Goal: Task Accomplishment & Management: Complete application form

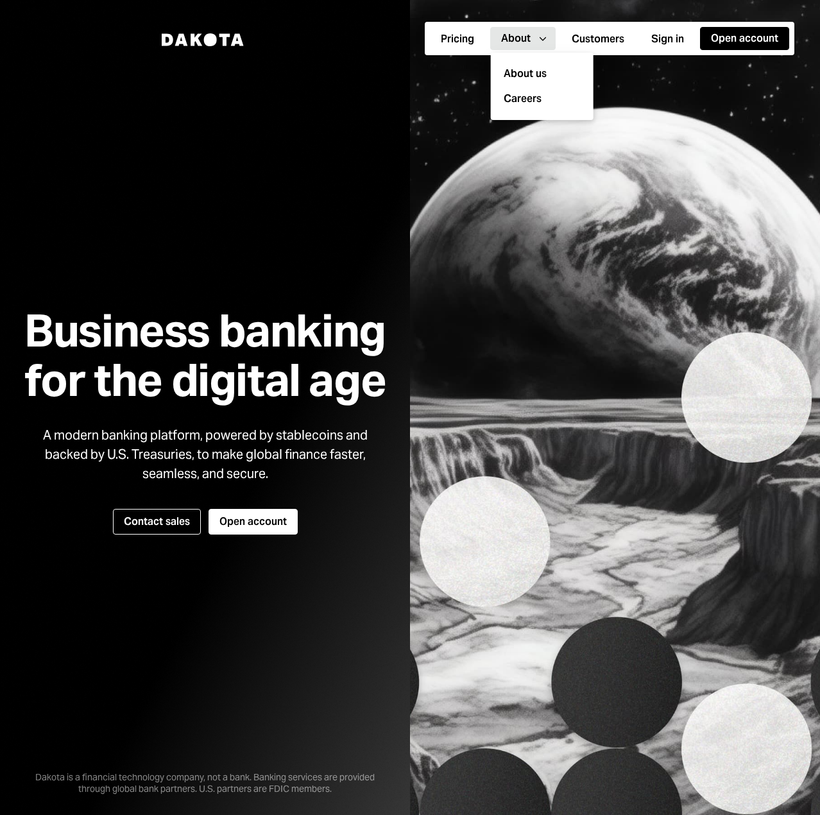
click at [528, 37] on div "About" at bounding box center [516, 38] width 30 height 14
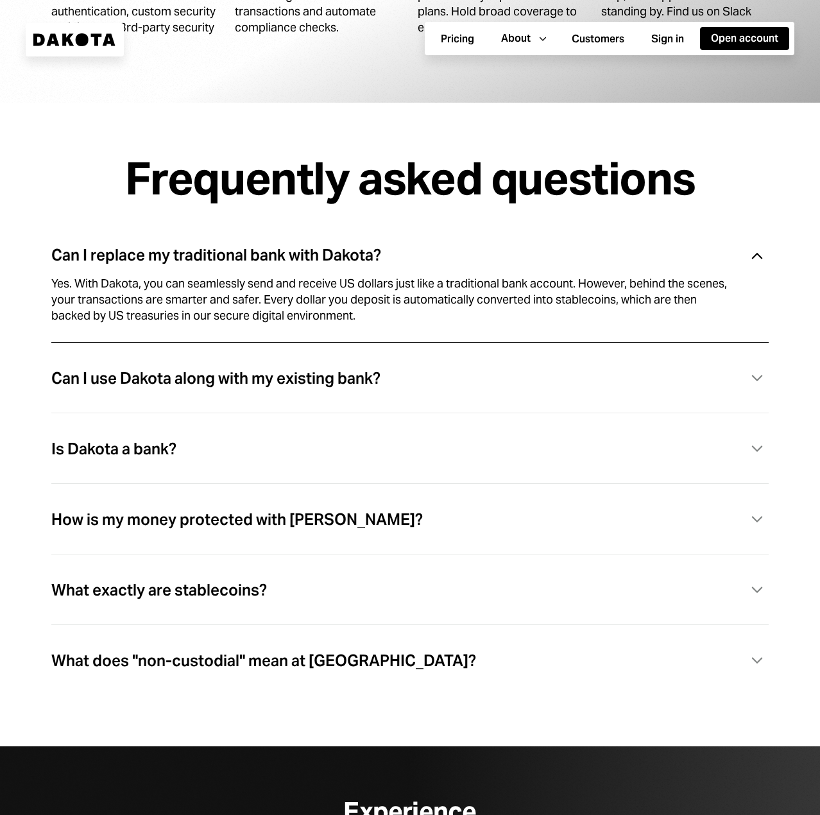
scroll to position [3722, 0]
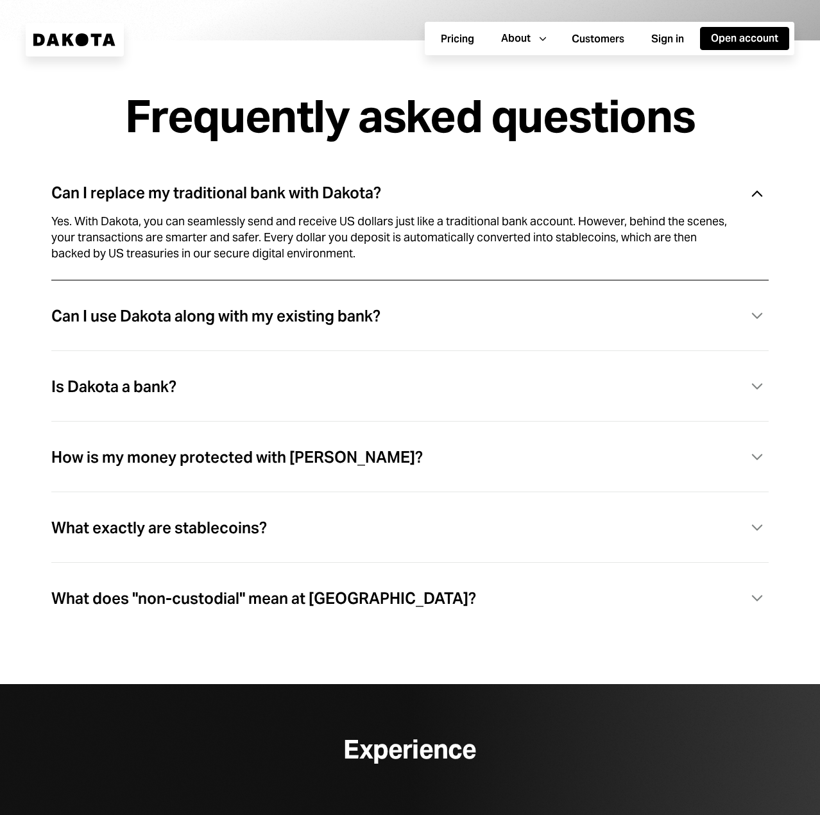
click at [279, 457] on div "How is my money protected with [PERSON_NAME]?" at bounding box center [237, 457] width 372 height 17
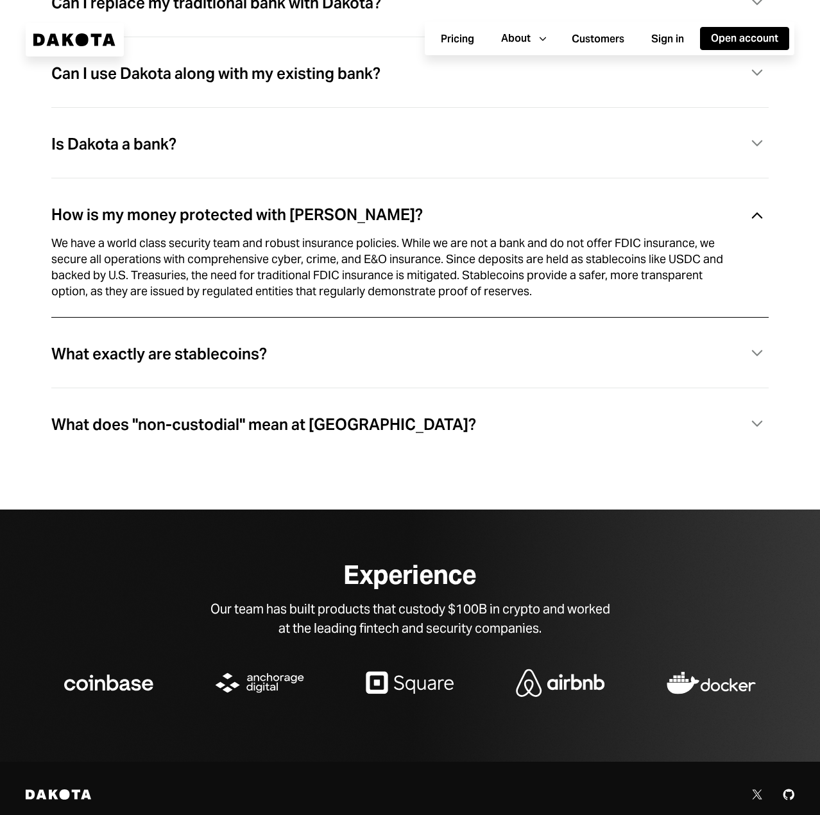
scroll to position [3915, 0]
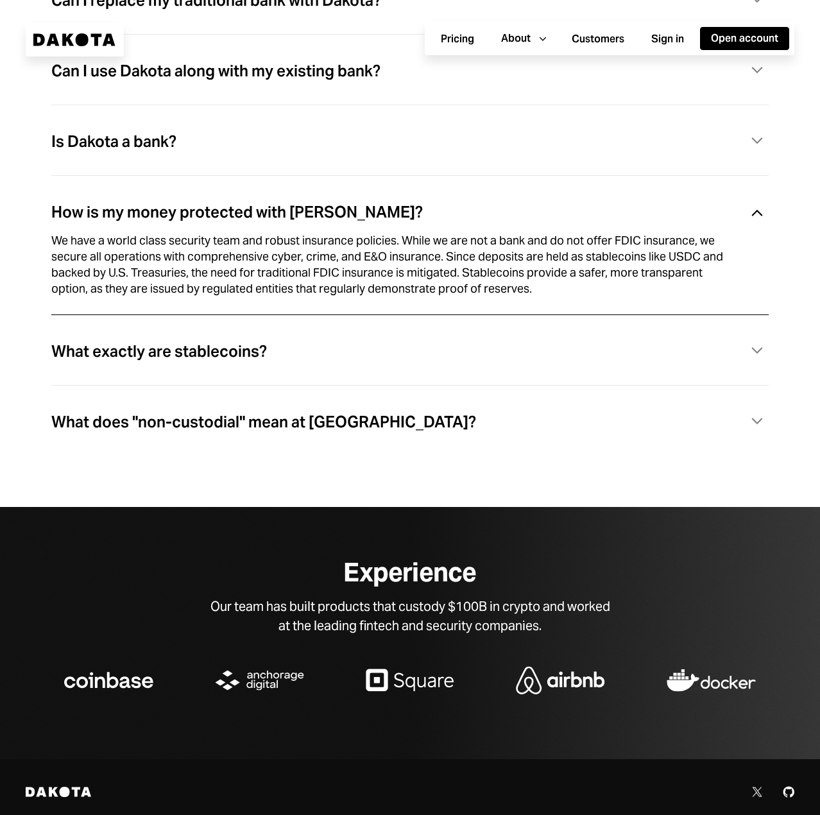
click at [271, 431] on div "What does "non-custodial" mean at [GEOGRAPHIC_DATA]?" at bounding box center [263, 422] width 425 height 17
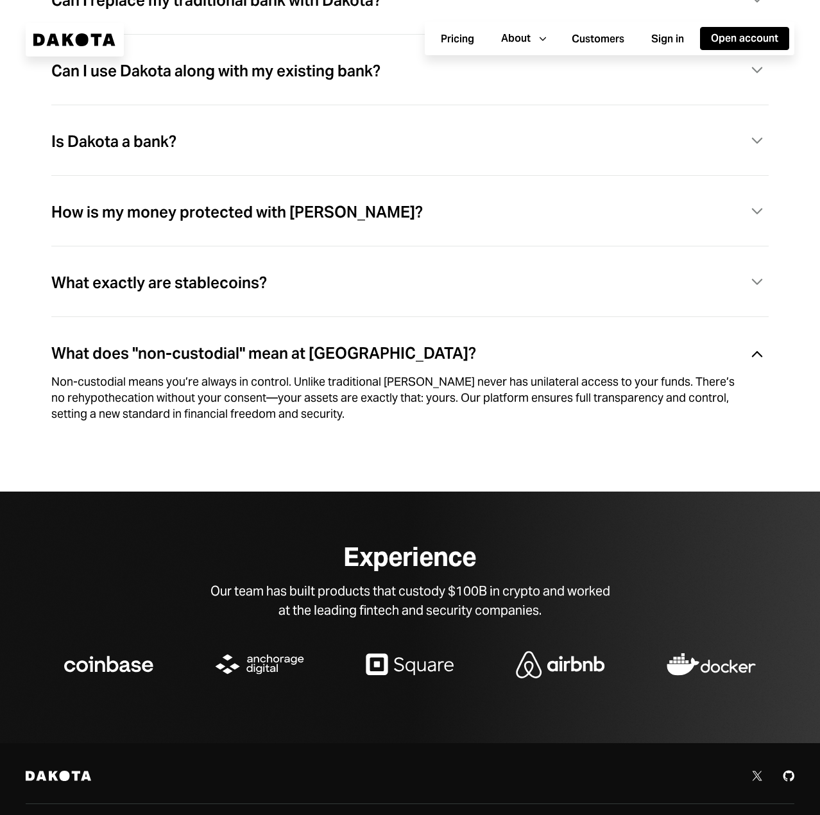
scroll to position [3969, 0]
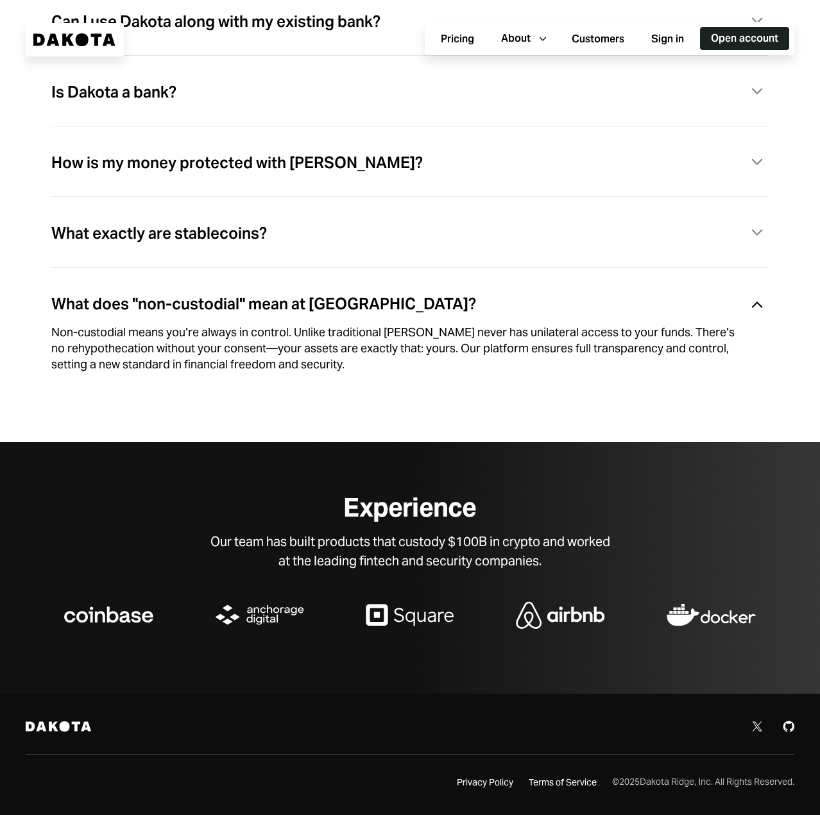
click at [717, 41] on button "Open account" at bounding box center [744, 38] width 89 height 23
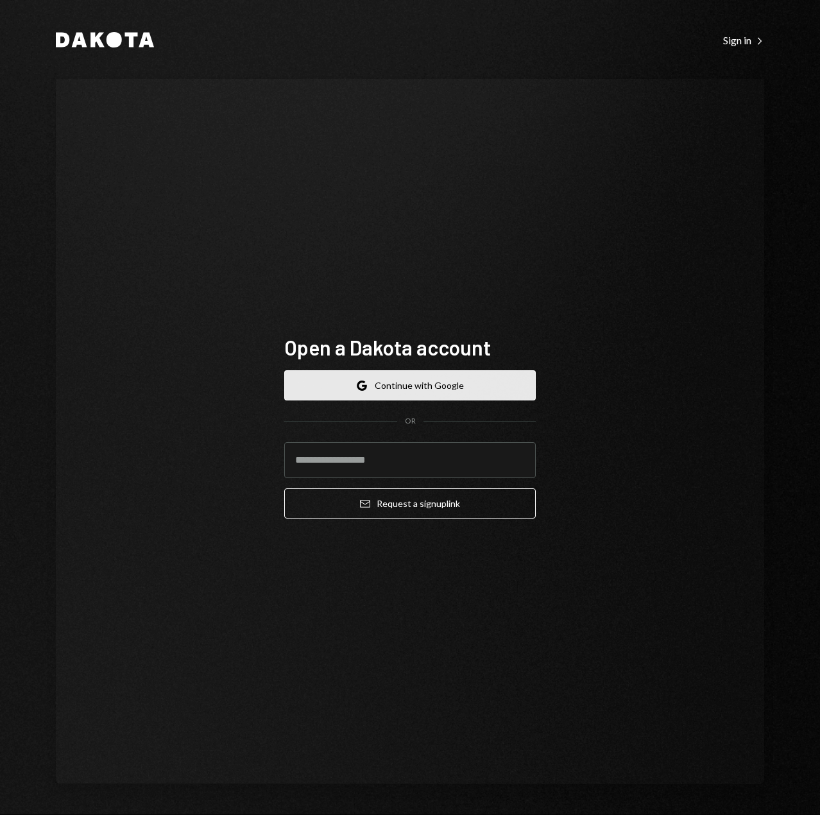
click at [389, 391] on button "Google Continue with Google" at bounding box center [410, 385] width 252 height 30
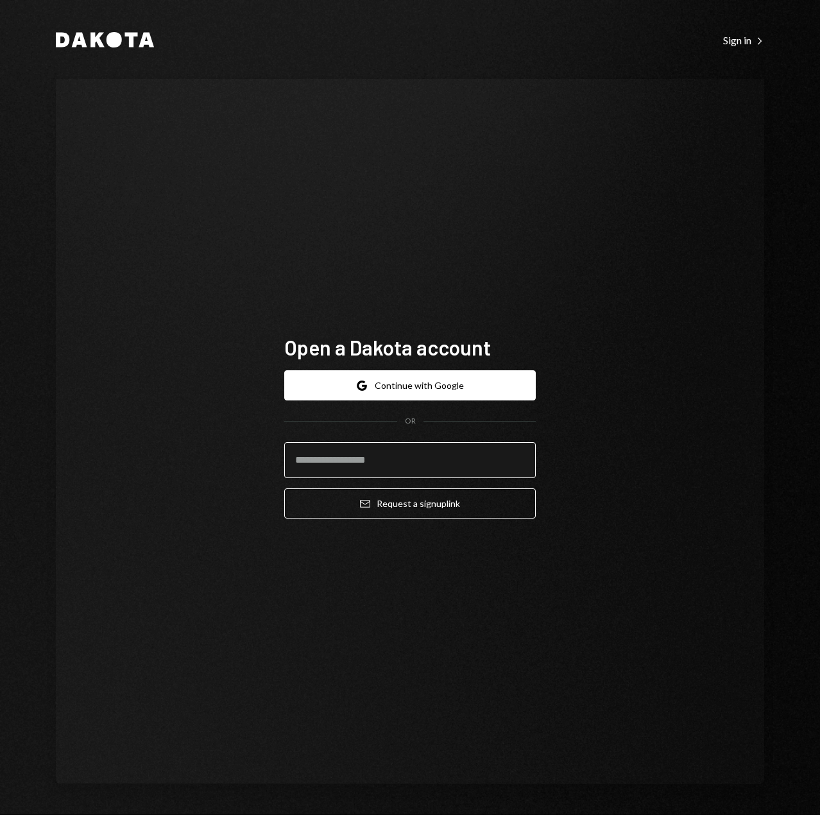
click at [406, 467] on input "email" at bounding box center [410, 460] width 252 height 36
type input "**********"
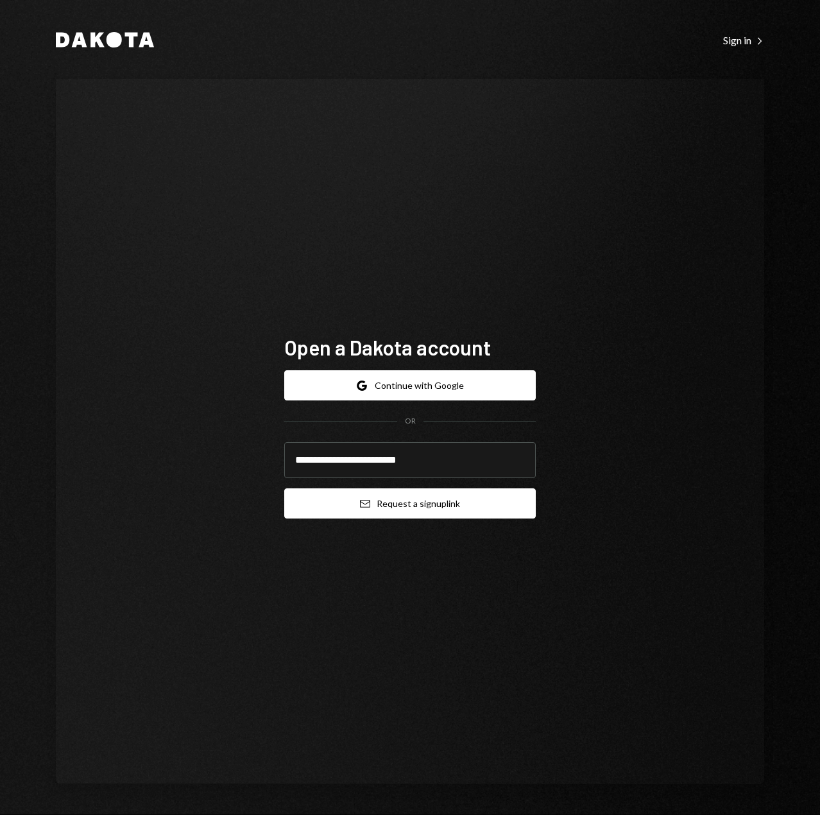
click at [404, 502] on button "Email Request a sign up link" at bounding box center [410, 503] width 252 height 30
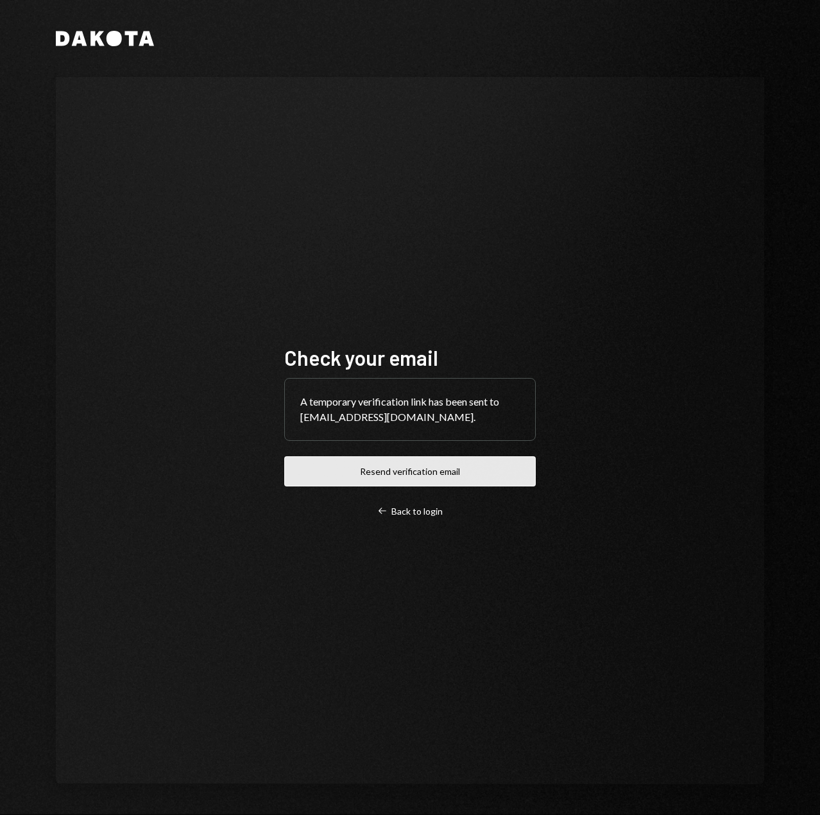
click at [397, 469] on button "Resend verification email" at bounding box center [410, 471] width 252 height 30
